Goal: Task Accomplishment & Management: Manage account settings

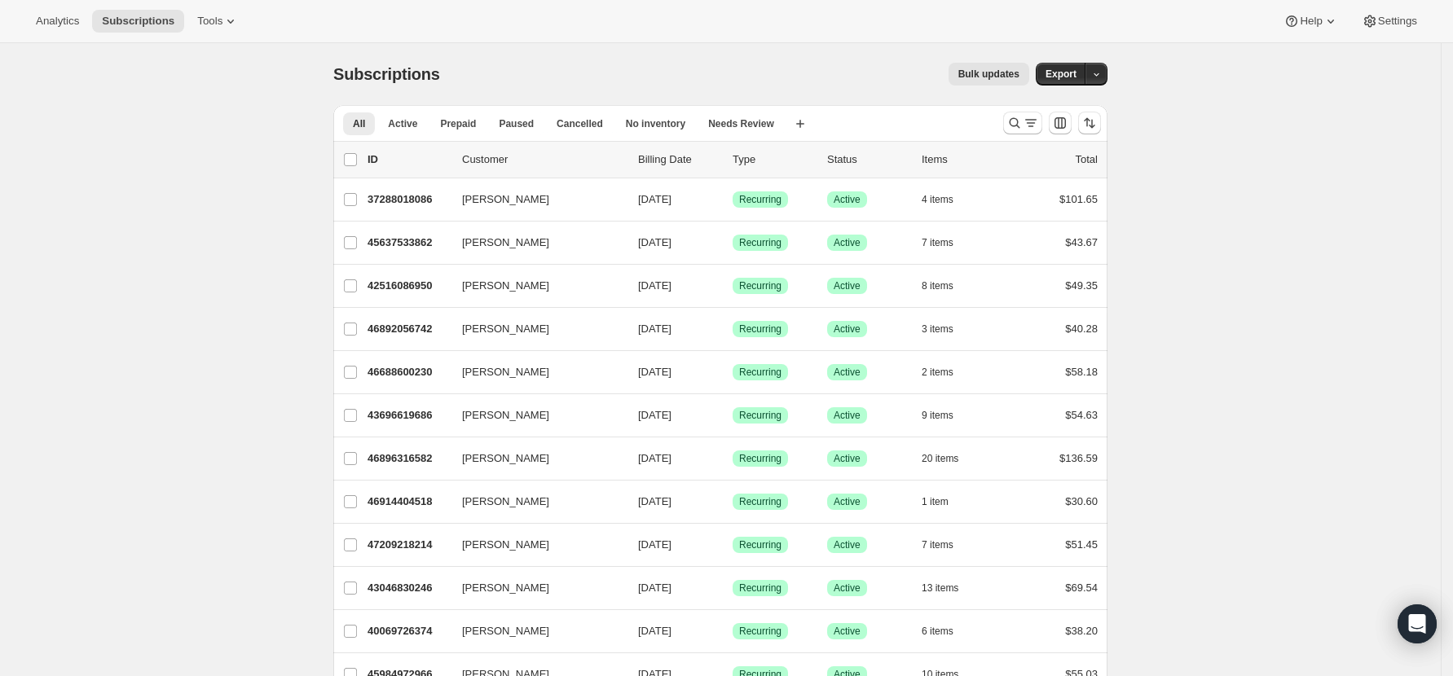
click at [678, 59] on div "Subscriptions. This page is ready Subscriptions Bulk updates More actions Bulk …" at bounding box center [720, 74] width 774 height 62
click at [1028, 123] on div "Search and filter results" at bounding box center [1022, 123] width 33 height 16
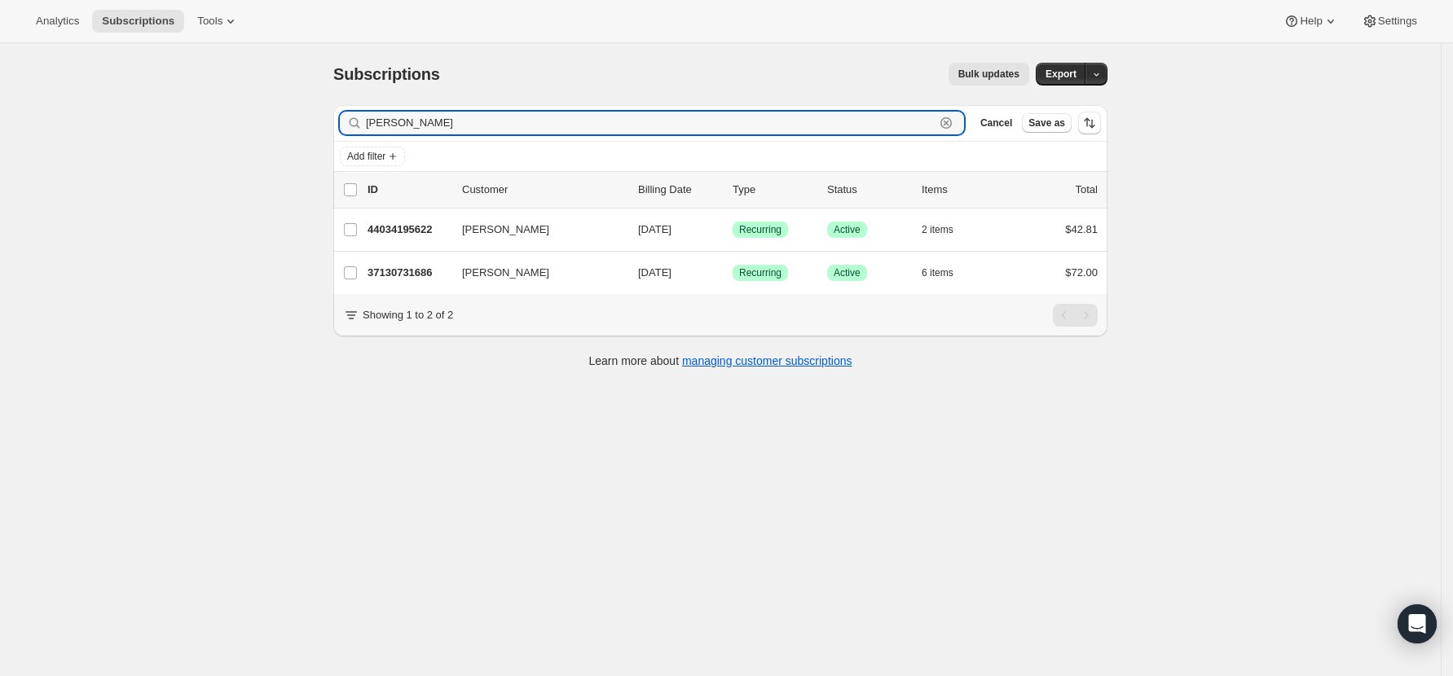
type input "[PERSON_NAME]"
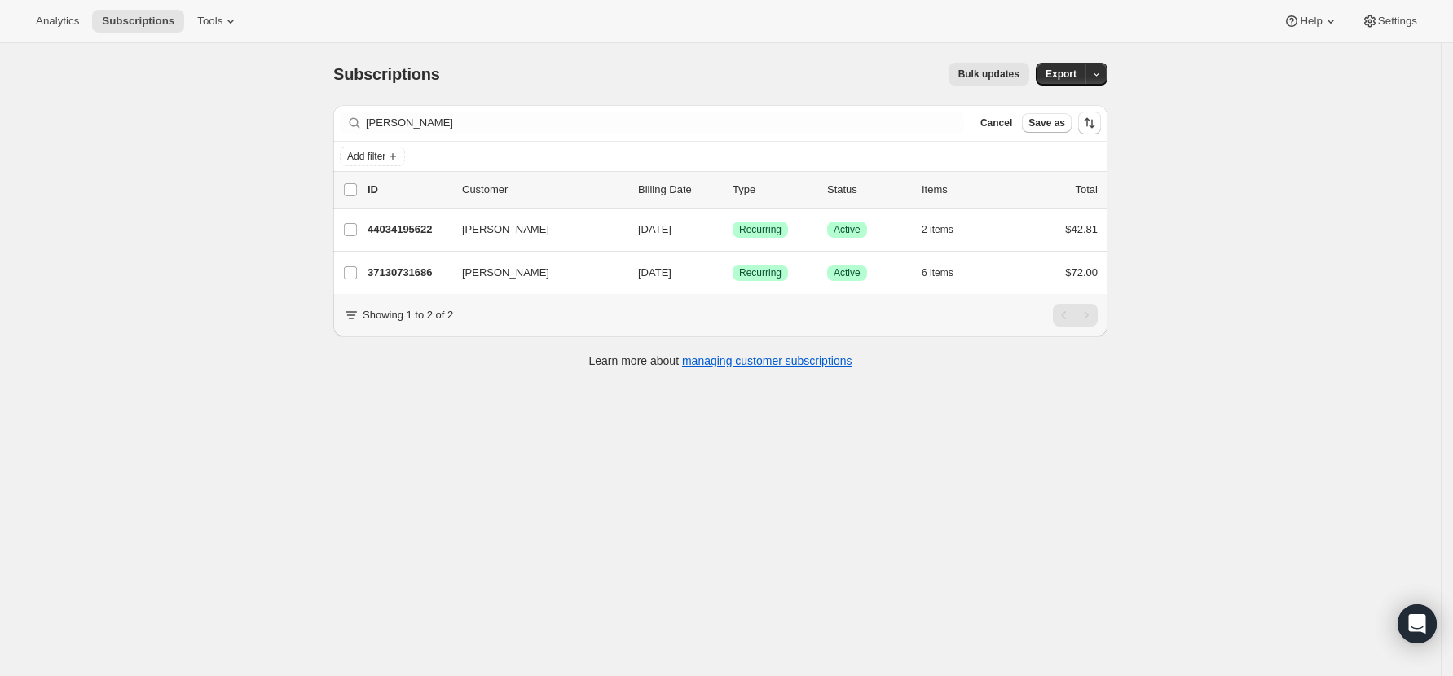
click at [601, 559] on div "Subscriptions. This page is ready Subscriptions Bulk updates More actions Bulk …" at bounding box center [720, 381] width 1441 height 676
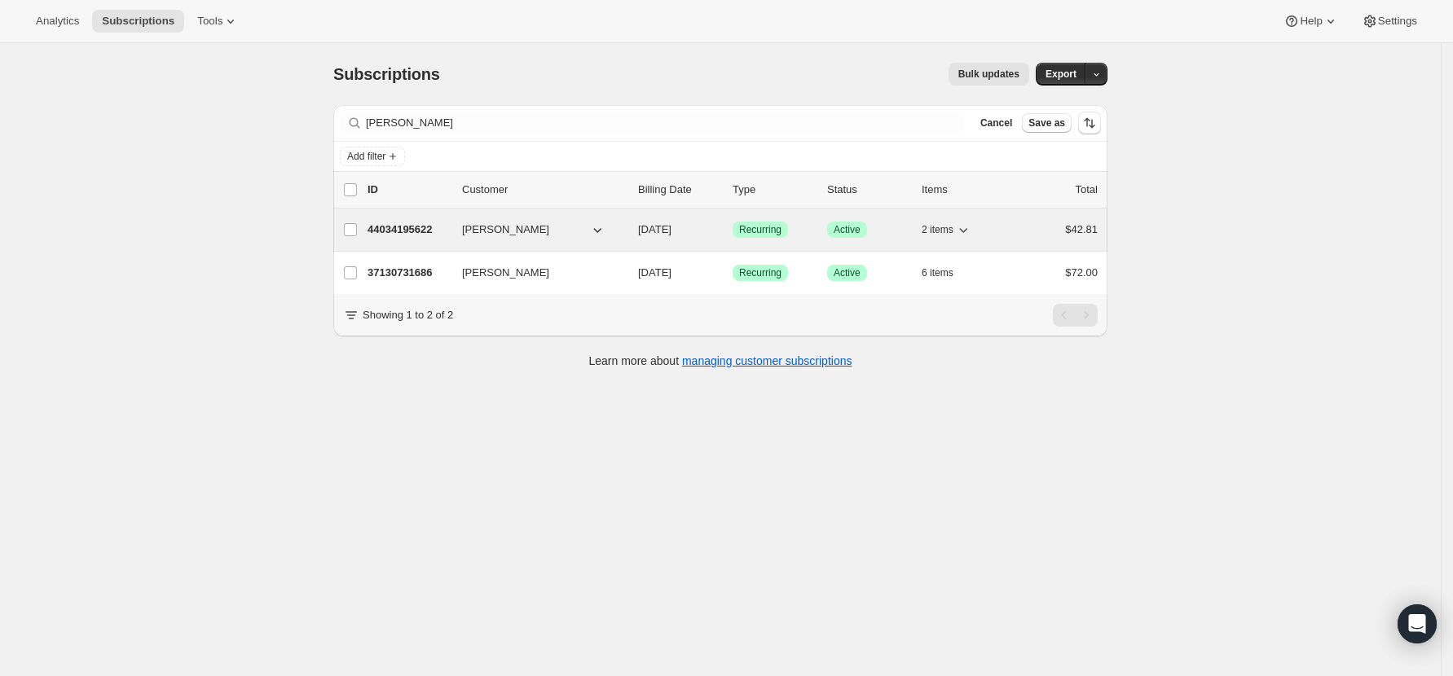
click at [416, 223] on p "44034195622" at bounding box center [408, 230] width 81 height 16
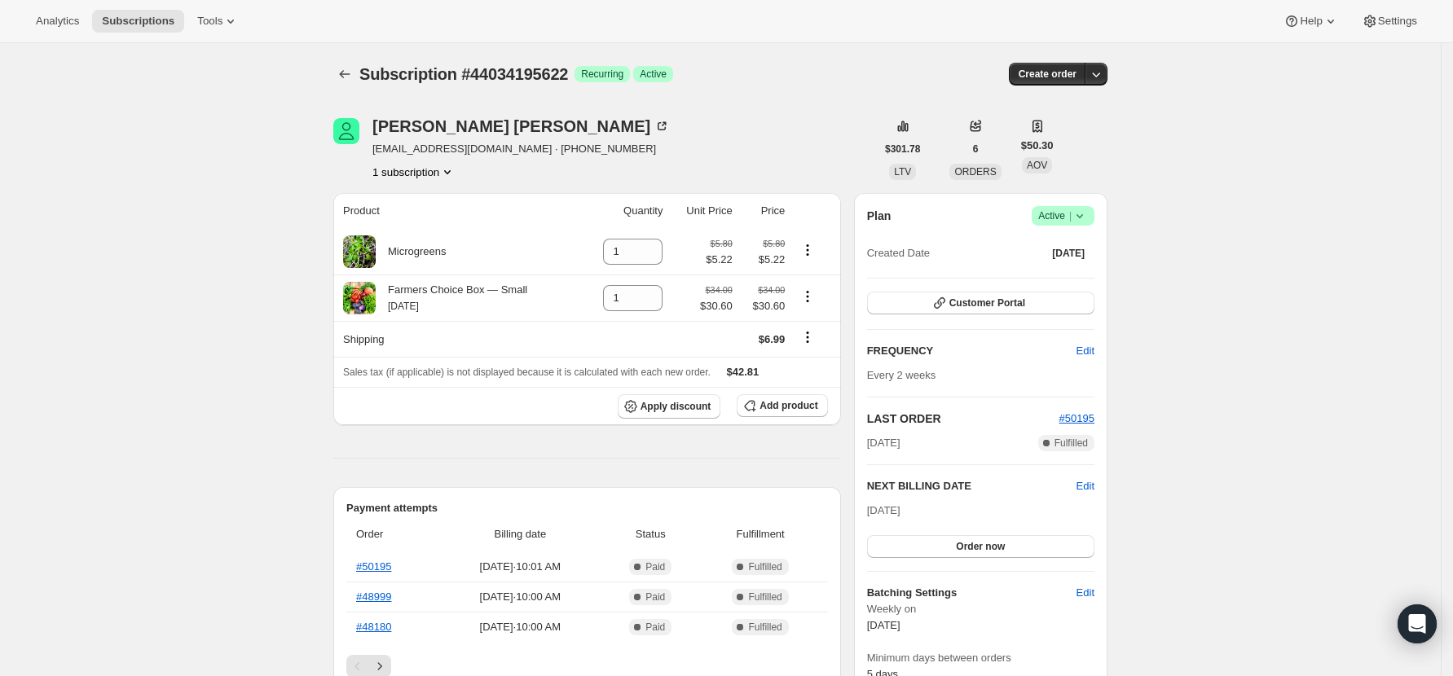
scroll to position [108, 0]
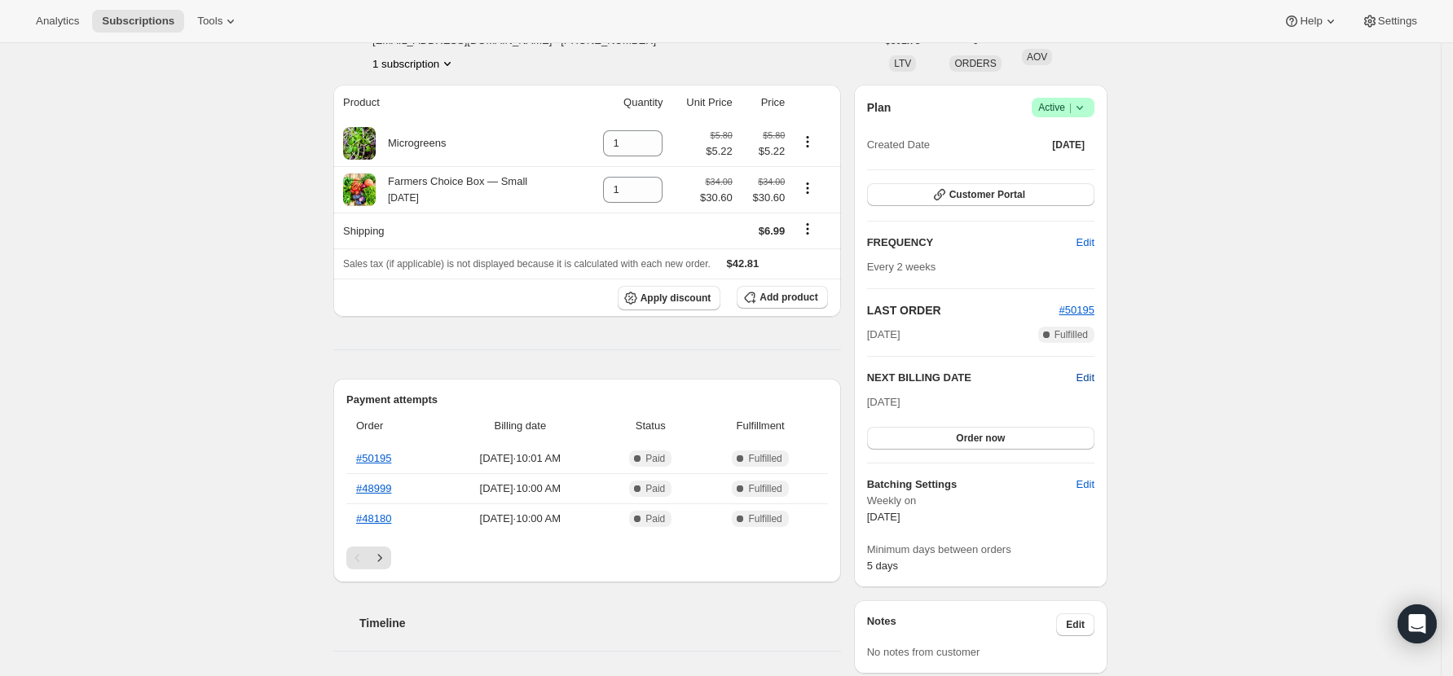
click at [1093, 376] on span "Edit" at bounding box center [1085, 378] width 18 height 16
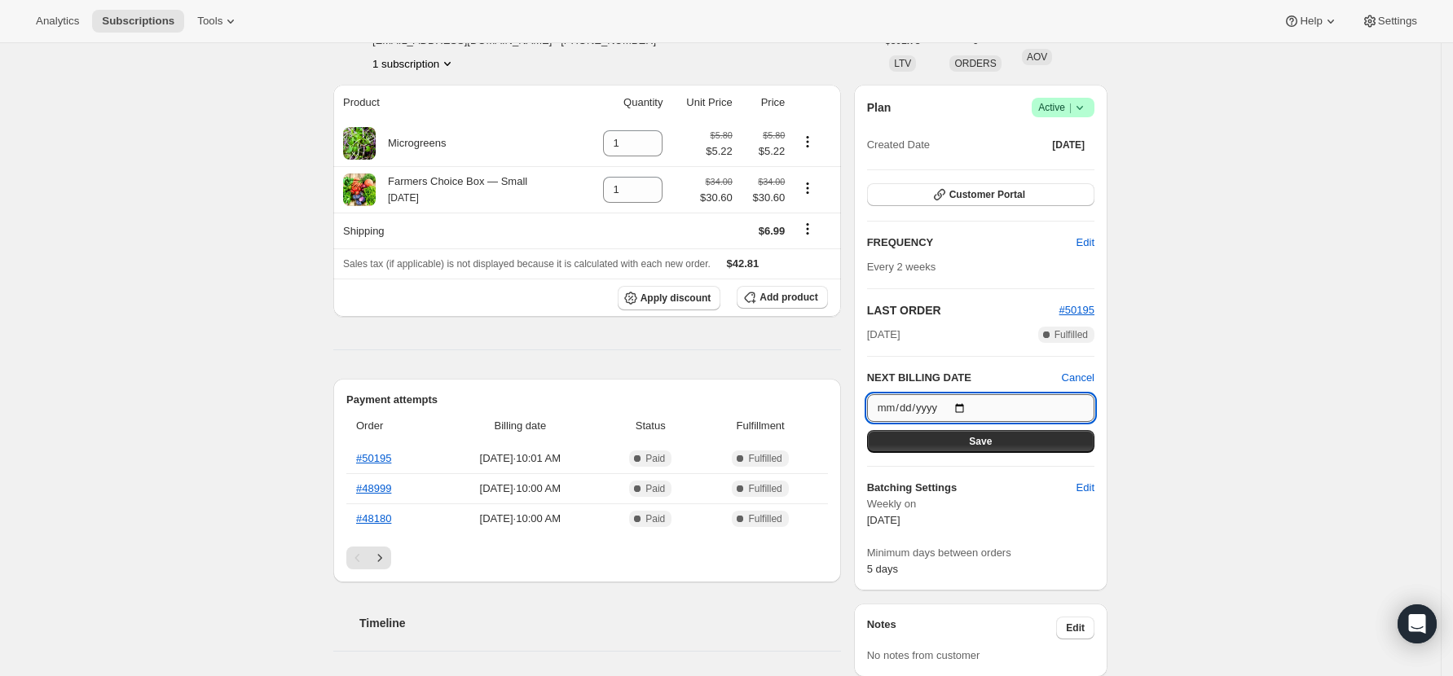
click at [963, 404] on input "[DATE]" at bounding box center [980, 408] width 227 height 28
type input "[DATE]"
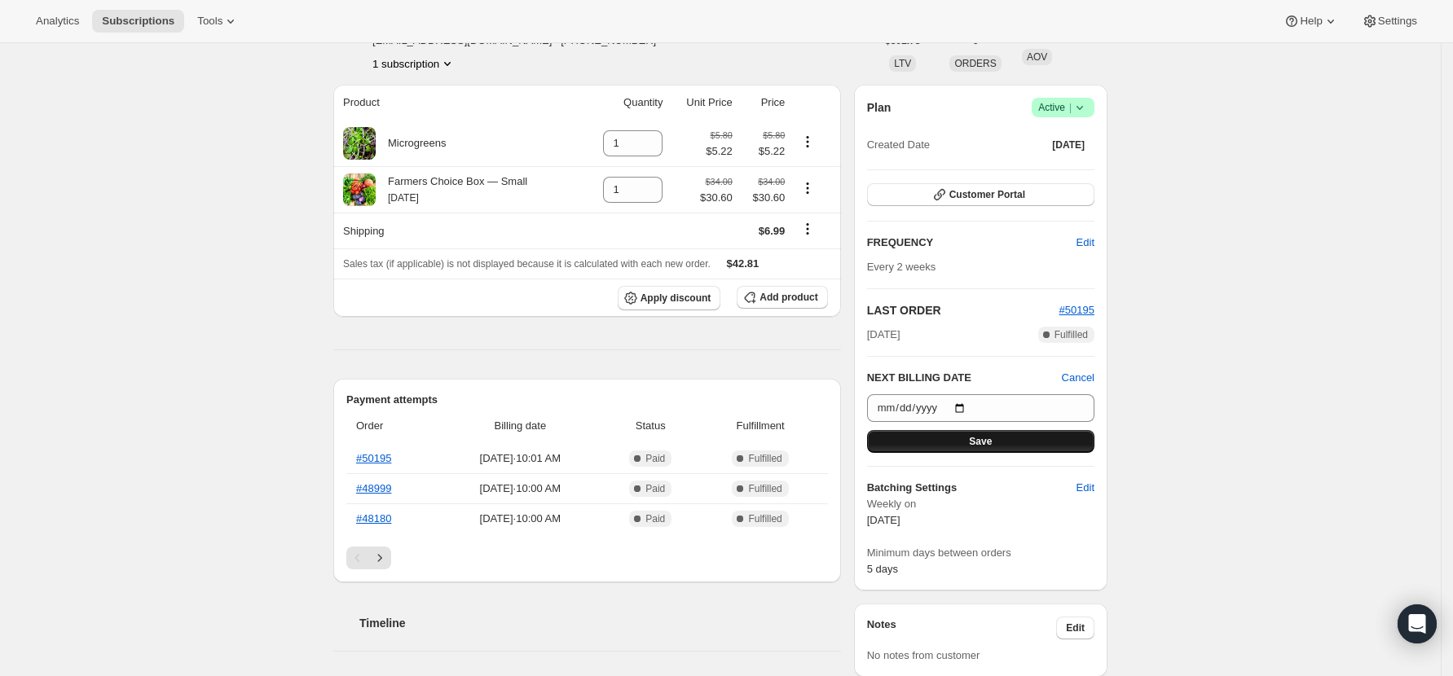
click at [992, 444] on span "Save" at bounding box center [980, 441] width 23 height 13
